Goal: Communication & Community: Answer question/provide support

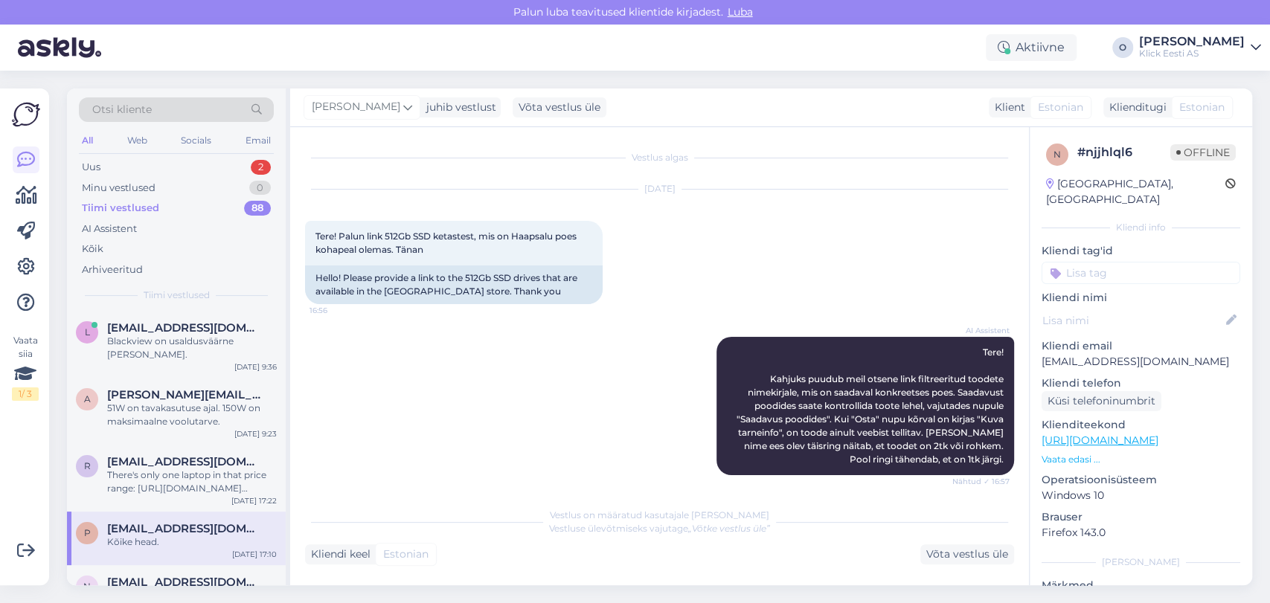
scroll to position [949, 0]
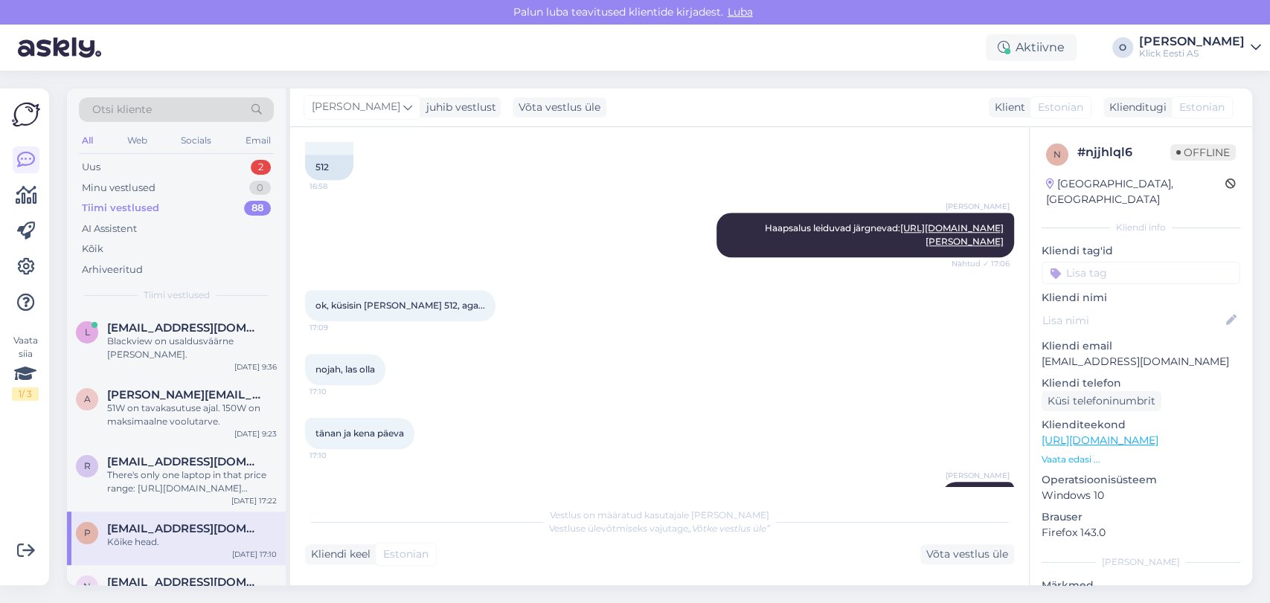
click at [179, 174] on div "Uus 2" at bounding box center [176, 167] width 195 height 21
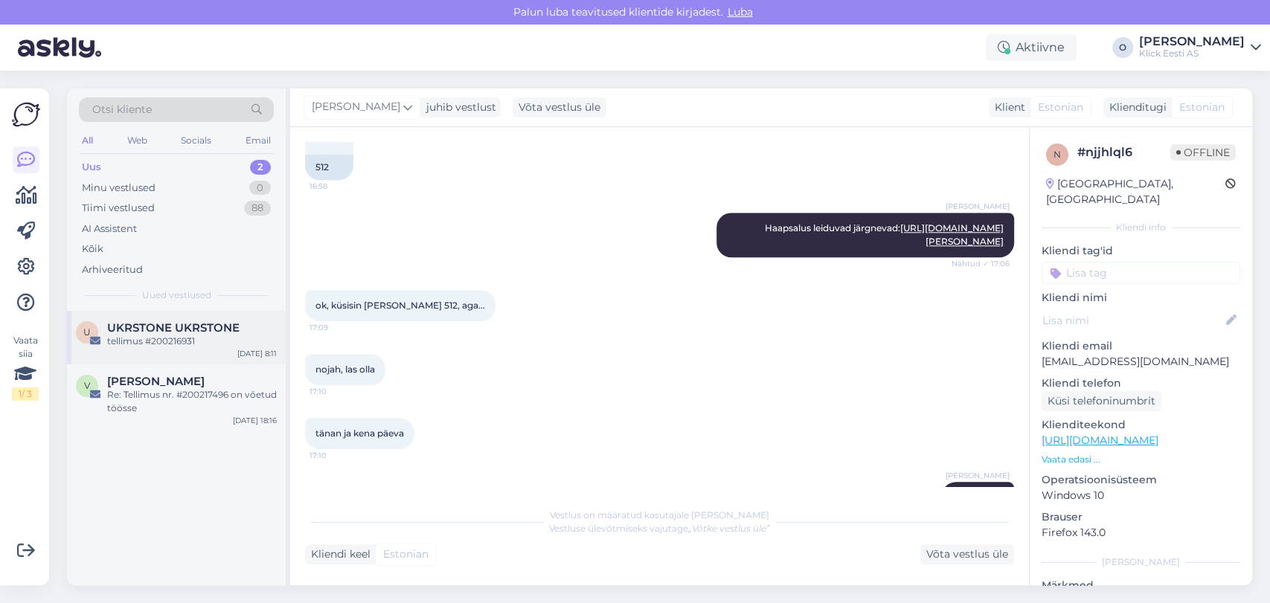
click at [149, 322] on span "UKRSTONE UKRSTONE" at bounding box center [173, 327] width 132 height 13
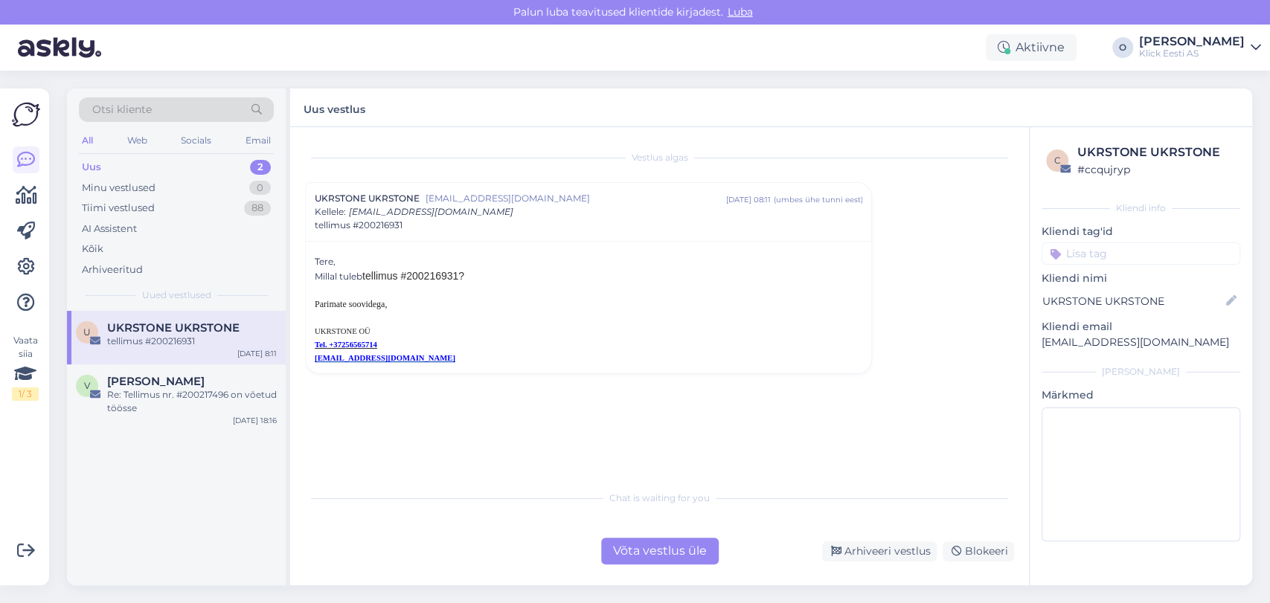
click at [442, 275] on span "tellimus #200216931?" at bounding box center [413, 276] width 102 height 12
copy span "200216931"
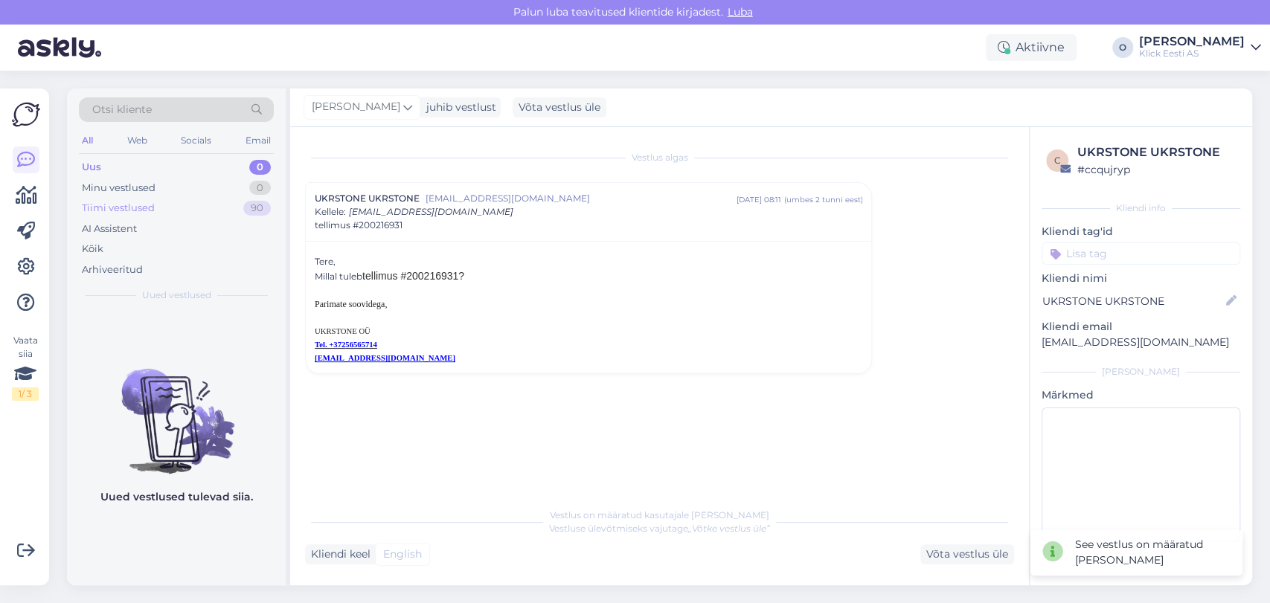
click at [196, 207] on div "Tiimi vestlused 90" at bounding box center [176, 208] width 195 height 21
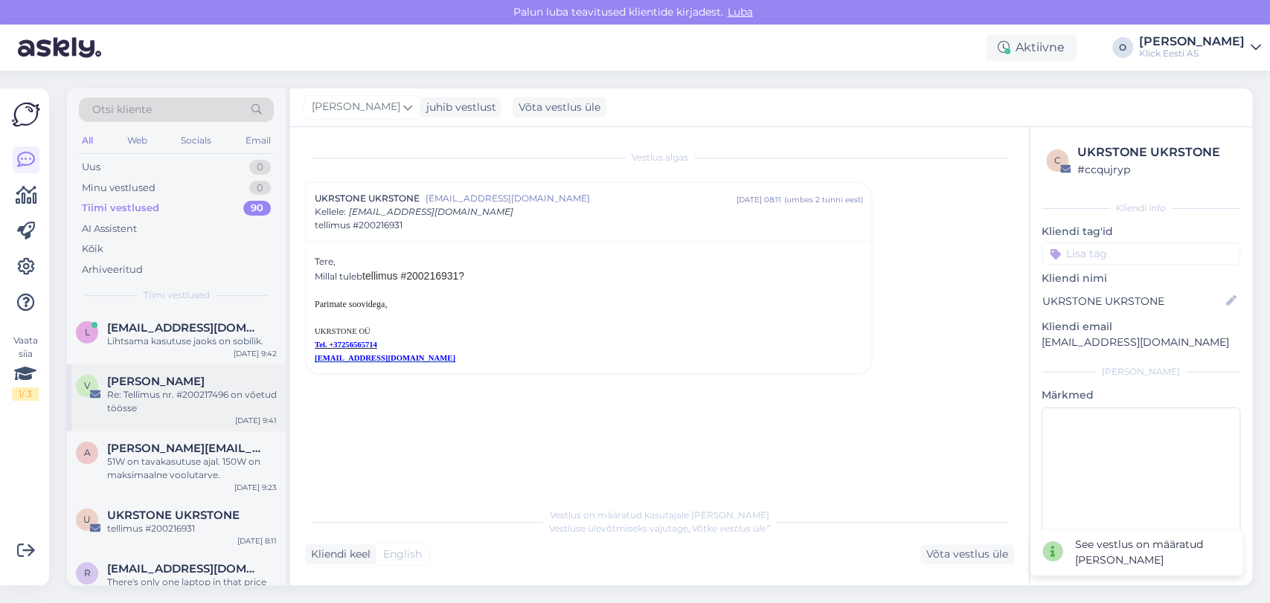
click at [167, 375] on span "[PERSON_NAME]" at bounding box center [155, 381] width 97 height 13
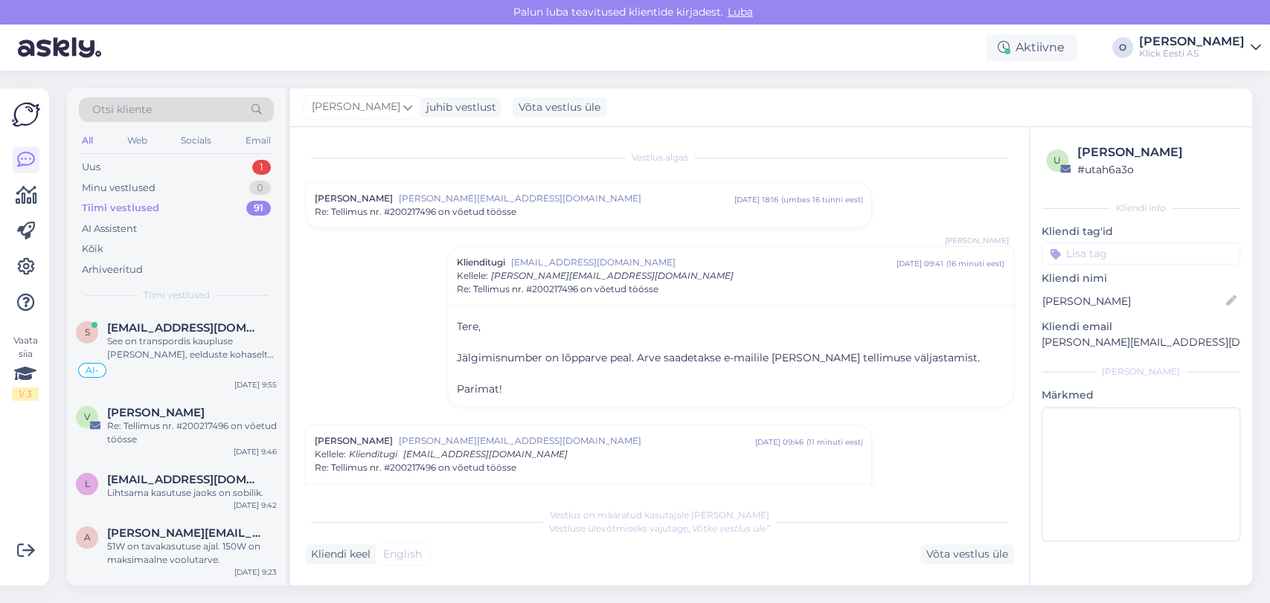
scroll to position [45, 0]
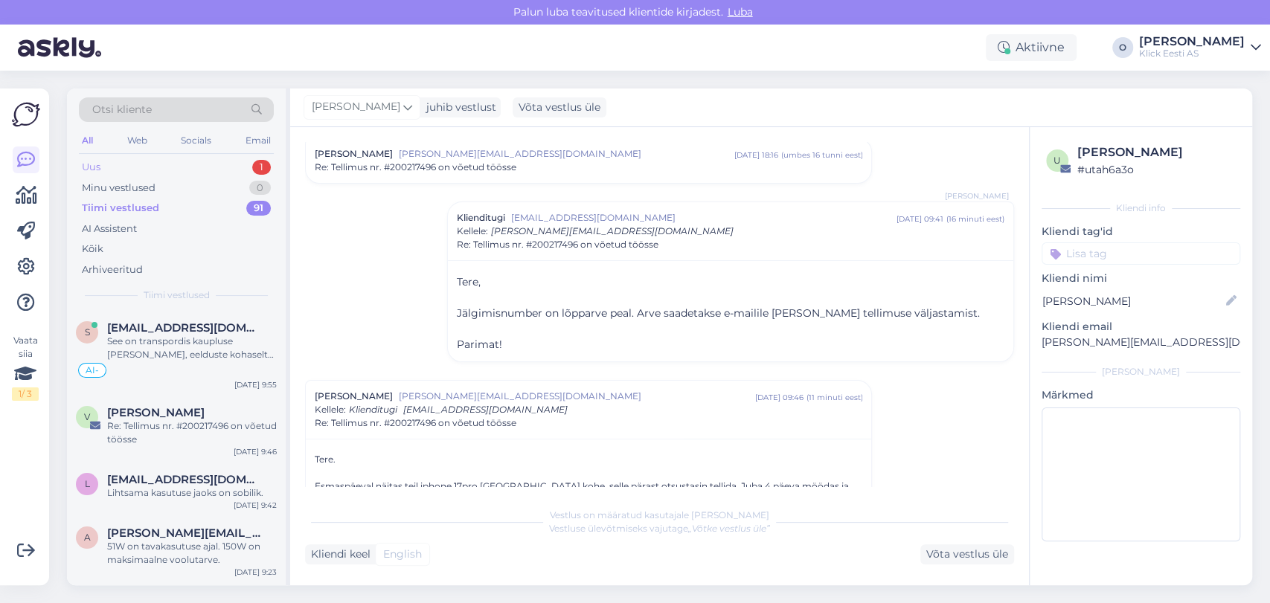
click at [217, 157] on div "Uus 1" at bounding box center [176, 167] width 195 height 21
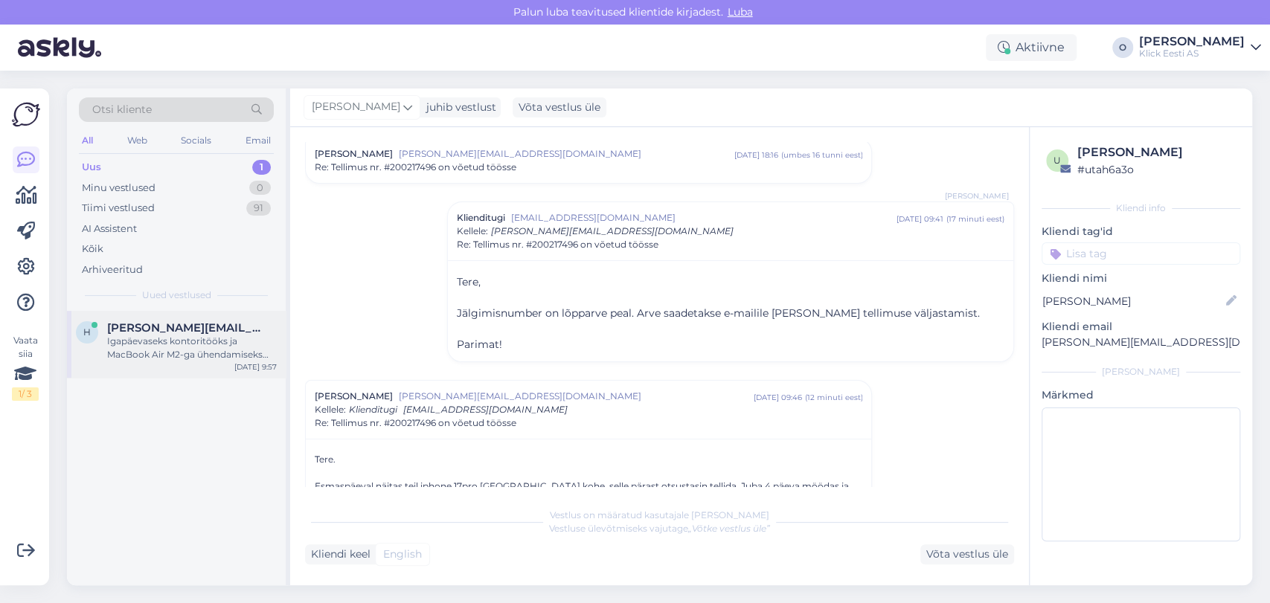
click at [165, 341] on div "Igapäevaseks kontoritööks ja MacBook Air M2-ga ühendamiseks soovitame 34-tollis…" at bounding box center [192, 348] width 170 height 27
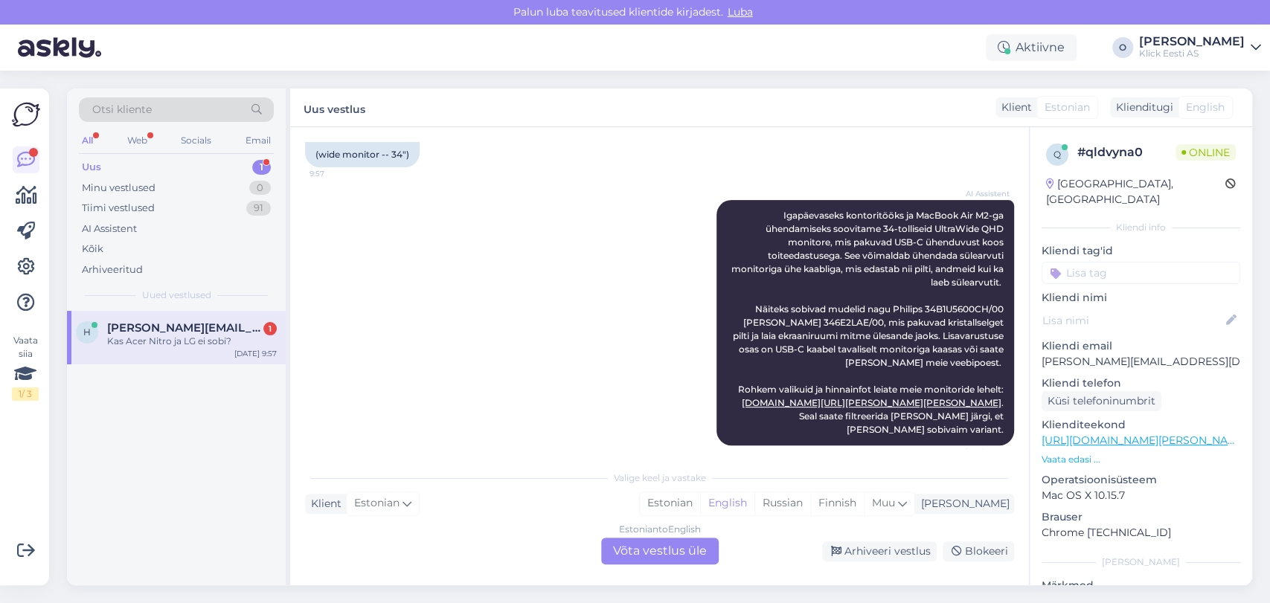
scroll to position [369, 0]
